Goal: Obtain resource: Download file/media

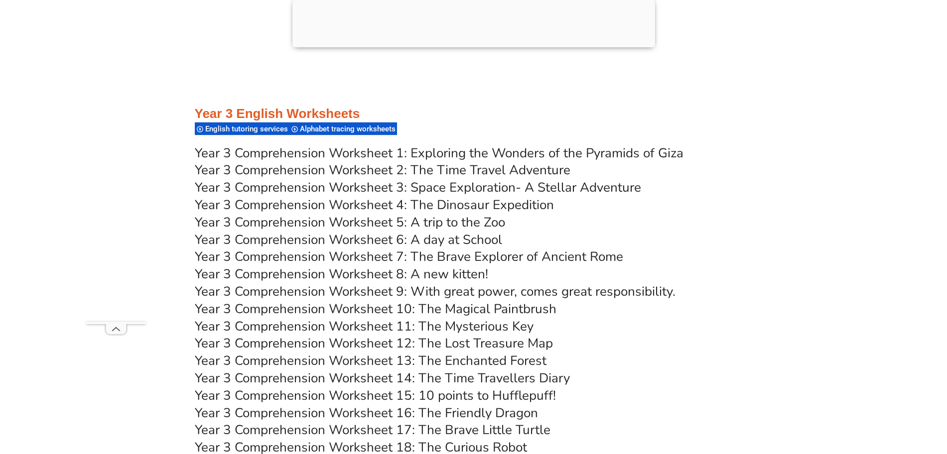
scroll to position [3264, 0]
click at [411, 150] on link "Year 3 Comprehension Worksheet 1: Exploring the Wonders of the Pyramids of Giza" at bounding box center [439, 152] width 489 height 17
click at [405, 170] on link "Year 3 Comprehension Worksheet 2: The Time Travel Adventure" at bounding box center [382, 169] width 375 height 17
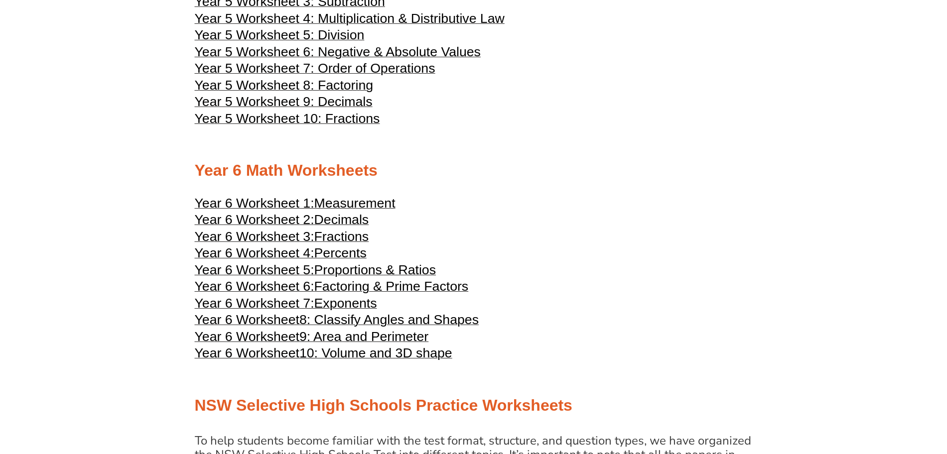
scroll to position [1692, 0]
click at [353, 201] on span "Measurement" at bounding box center [354, 203] width 81 height 15
